Goal: Check status: Check status

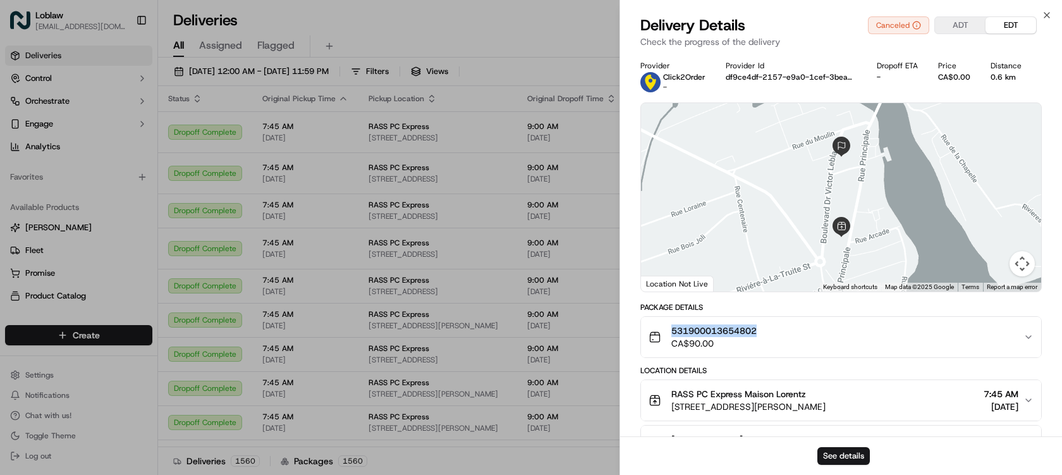
scroll to position [253, 0]
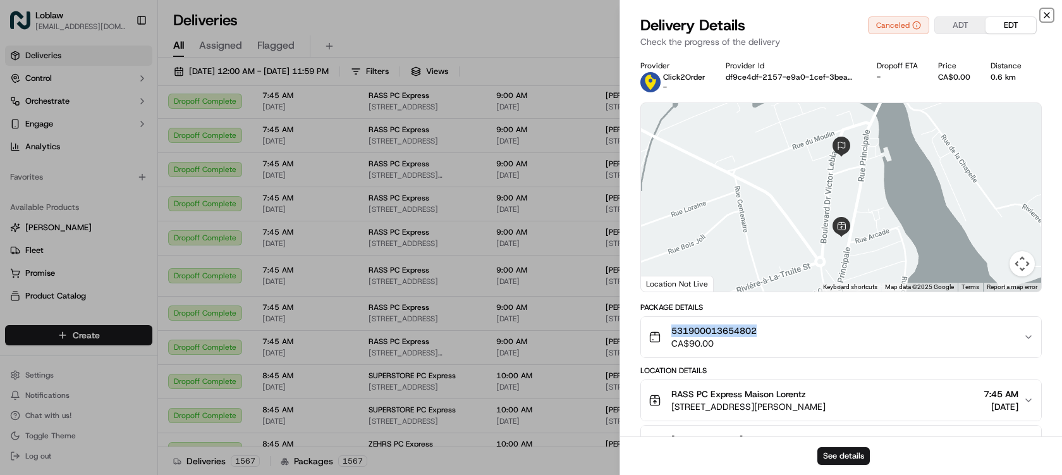
click at [1052, 11] on icon "button" at bounding box center [1047, 15] width 10 height 10
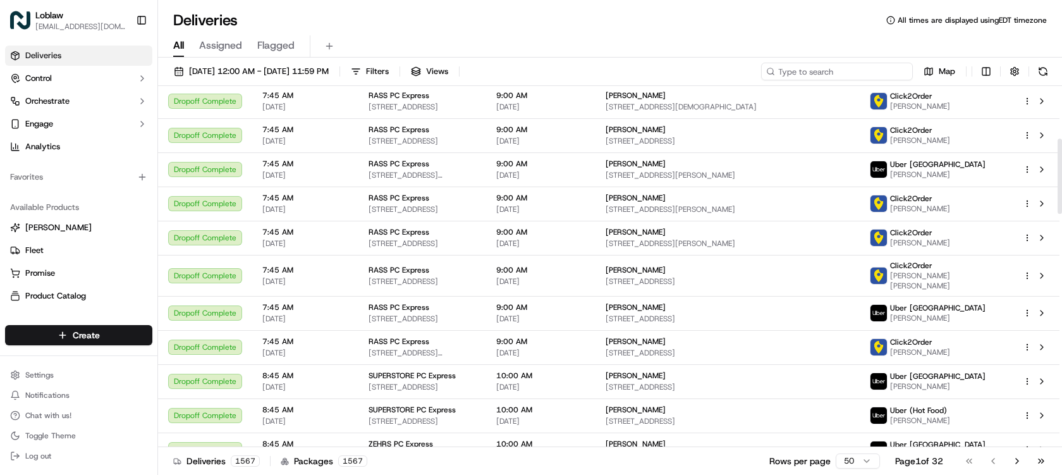
click at [878, 78] on input at bounding box center [837, 72] width 152 height 18
paste input "531900013665848"
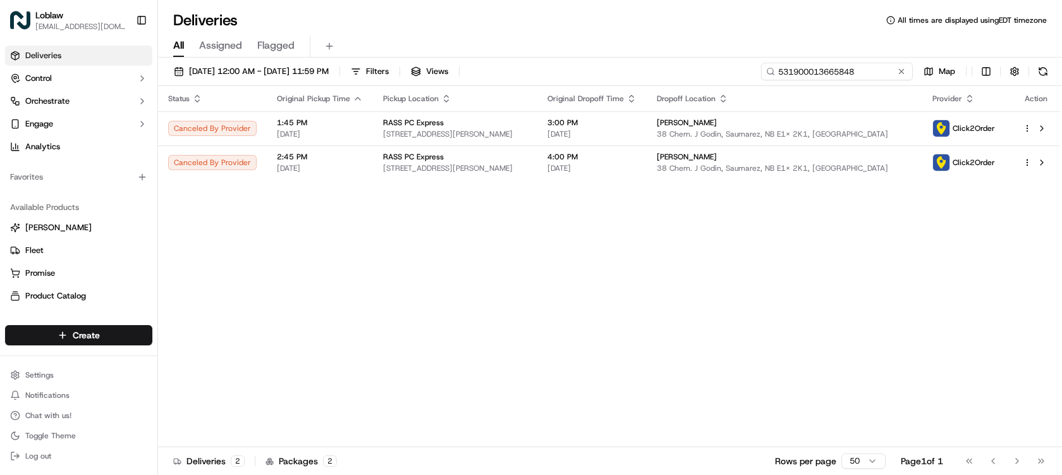
click at [831, 66] on input "531900013665848" at bounding box center [837, 72] width 152 height 18
paste input "79782"
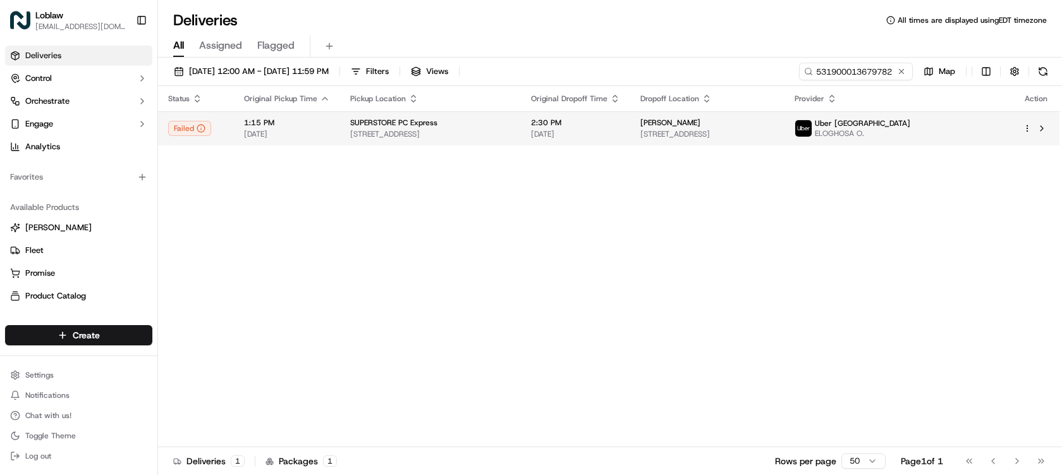
click at [701, 138] on td "[PERSON_NAME] [STREET_ADDRESS]" at bounding box center [707, 128] width 154 height 34
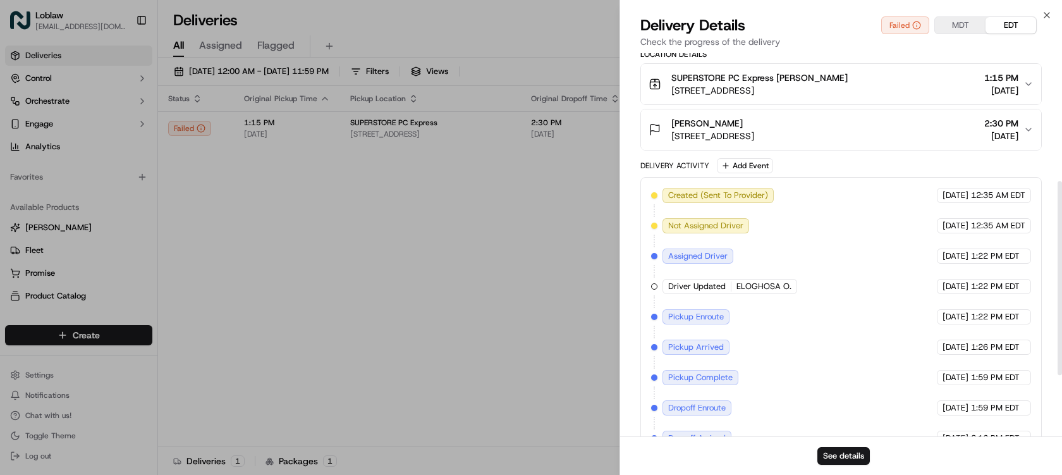
scroll to position [374, 0]
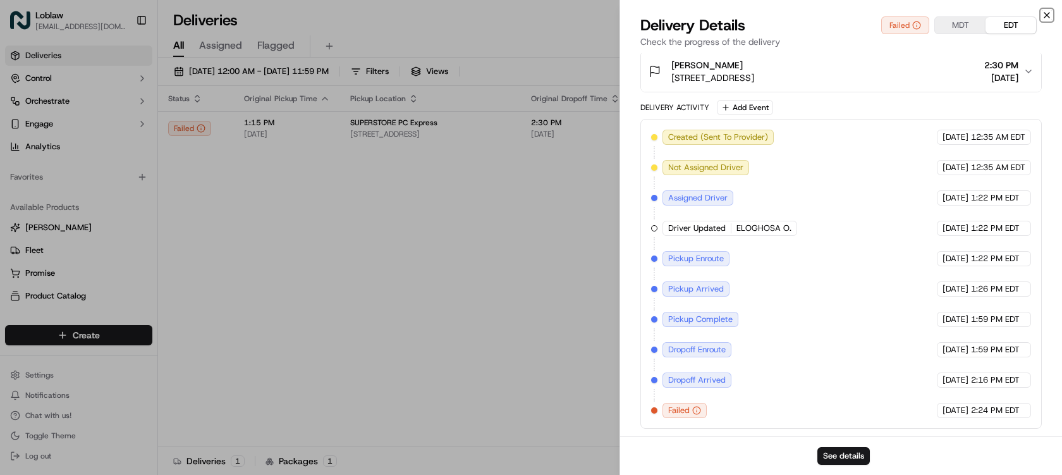
click at [1043, 16] on icon "button" at bounding box center [1047, 15] width 10 height 10
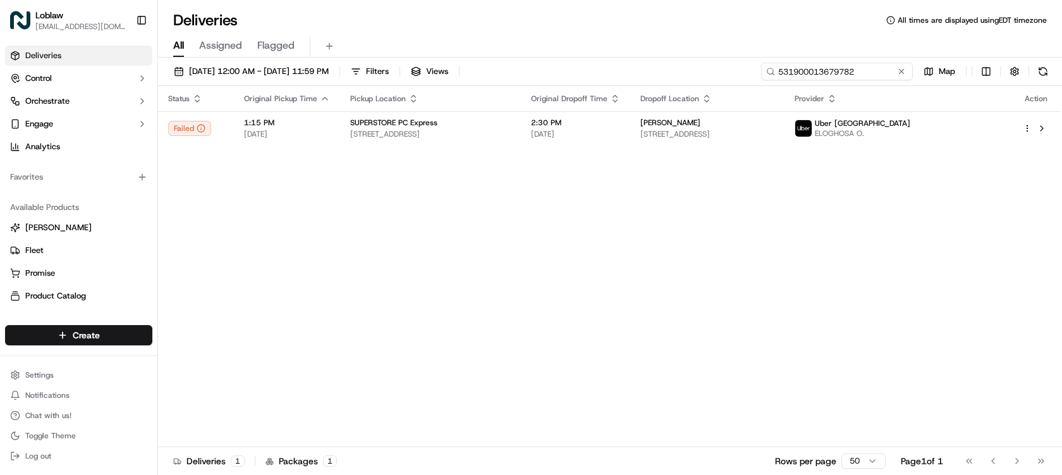
click at [857, 72] on input "531900013679782" at bounding box center [837, 72] width 152 height 18
paste input "87089"
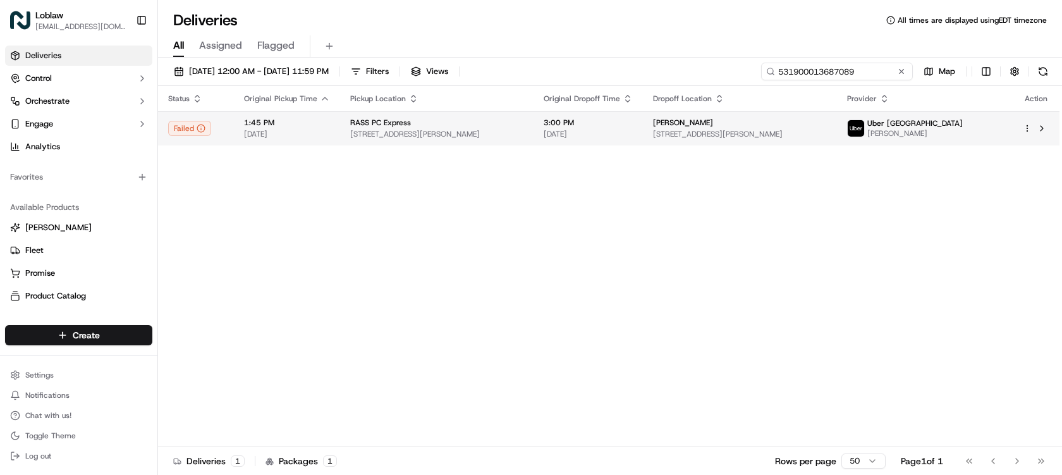
type input "531900013687089"
click at [800, 133] on span "[STREET_ADDRESS][PERSON_NAME]" at bounding box center [739, 134] width 173 height 10
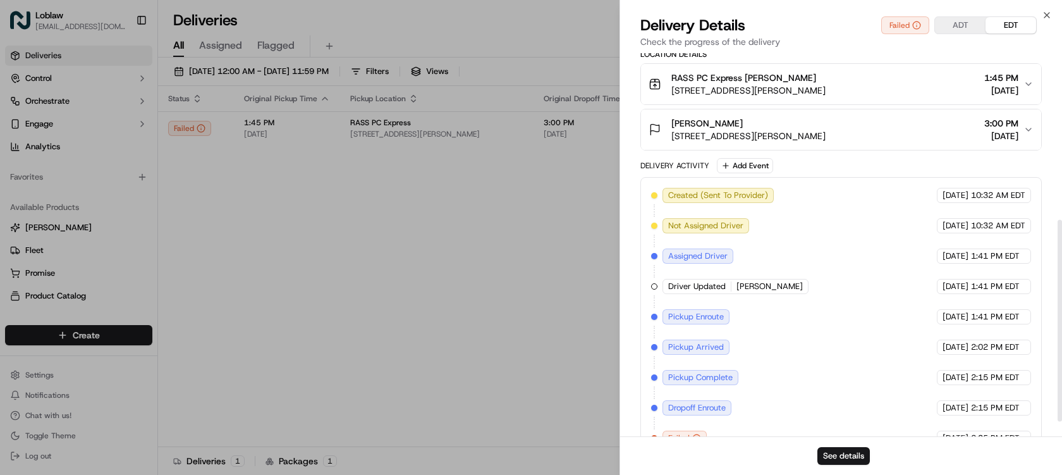
scroll to position [344, 0]
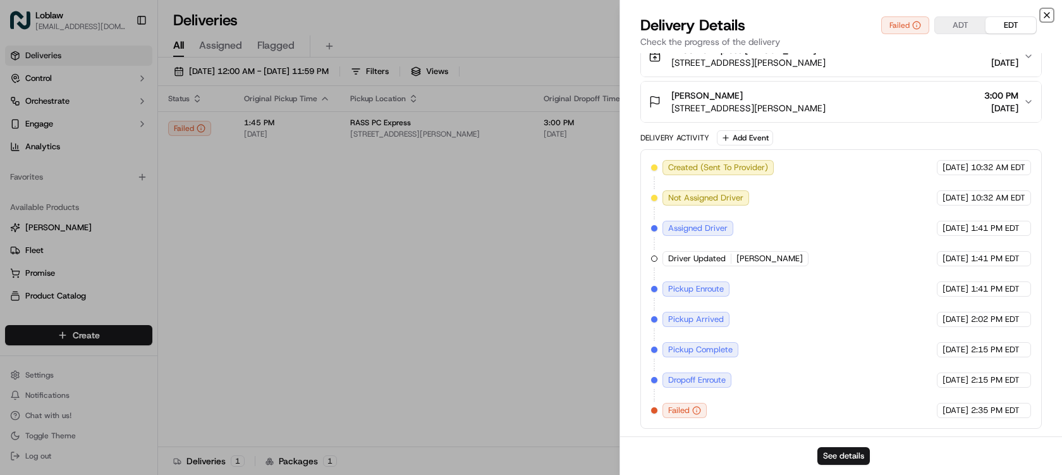
click at [1046, 14] on icon "button" at bounding box center [1047, 15] width 10 height 10
